Goal: Check status

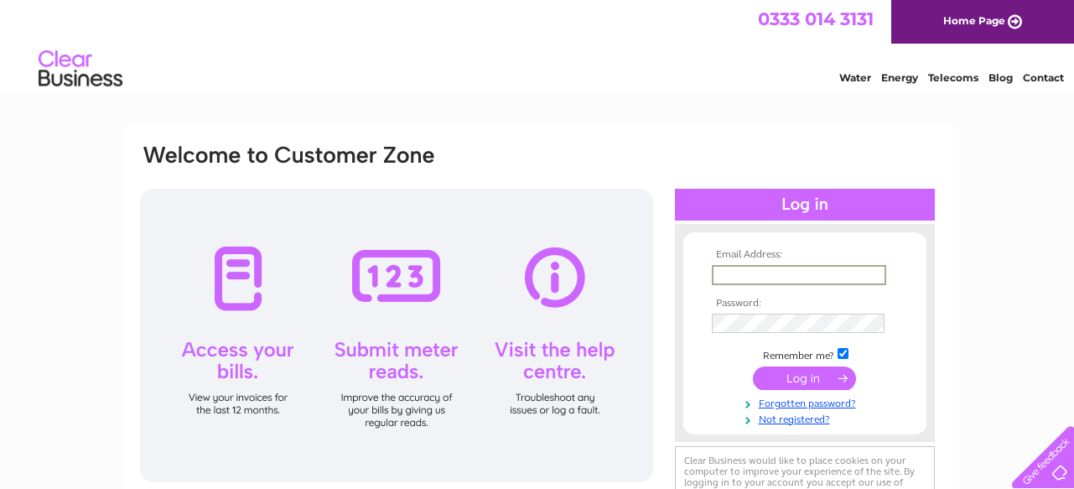
type input "[EMAIL_ADDRESS][DOMAIN_NAME]"
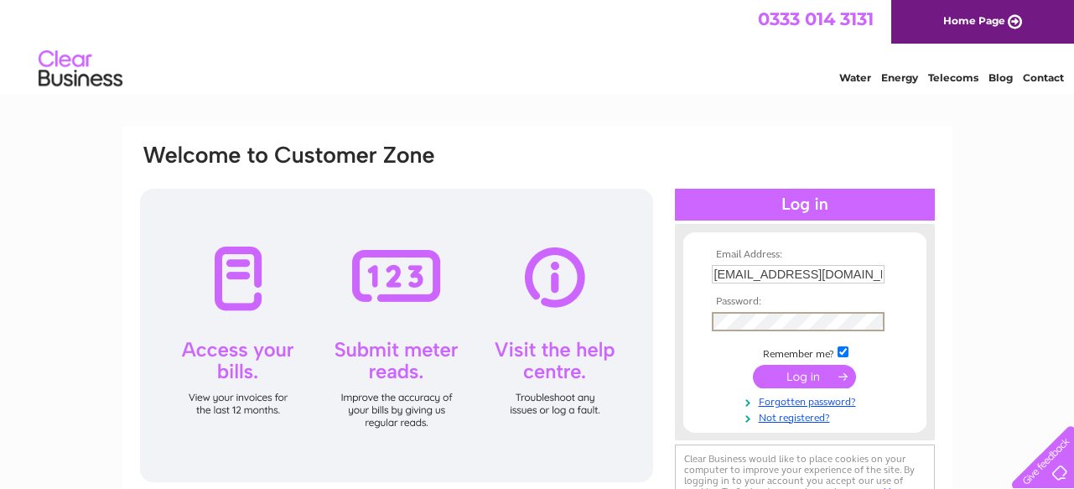
click at [753, 365] on input "submit" at bounding box center [804, 376] width 103 height 23
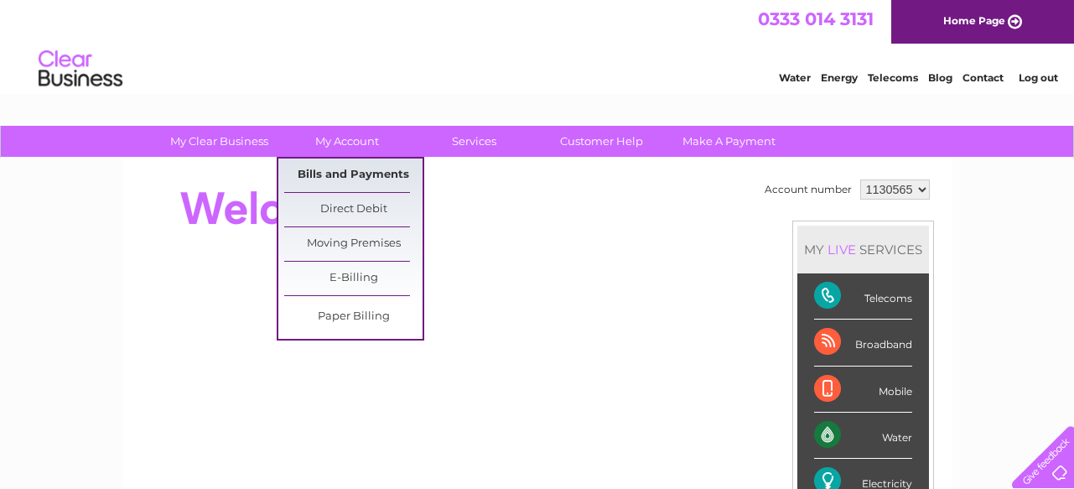
click at [355, 167] on link "Bills and Payments" at bounding box center [353, 175] width 138 height 34
